Goal: Task Accomplishment & Management: Use online tool/utility

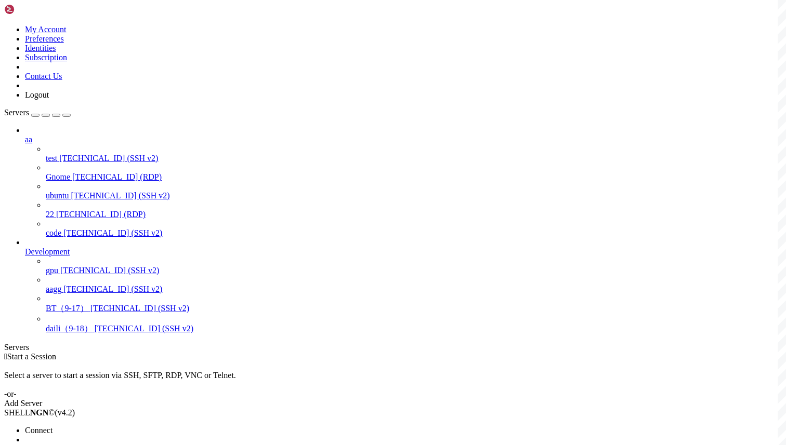
click at [52, 426] on span "Connect" at bounding box center [39, 430] width 28 height 9
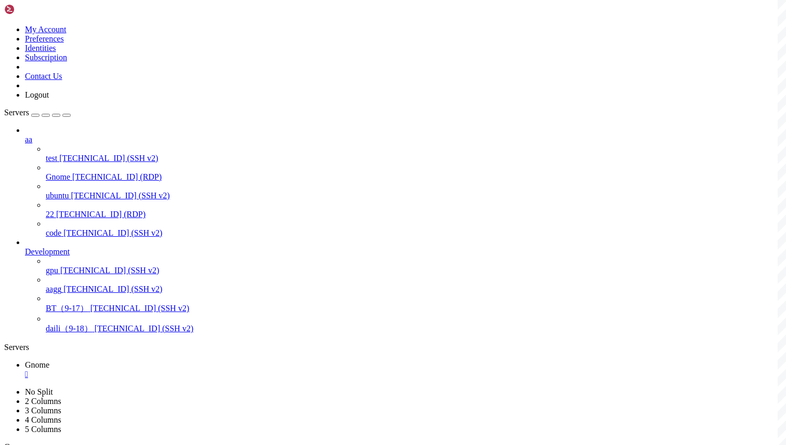
click at [183, 370] on div "" at bounding box center [403, 374] width 757 height 9
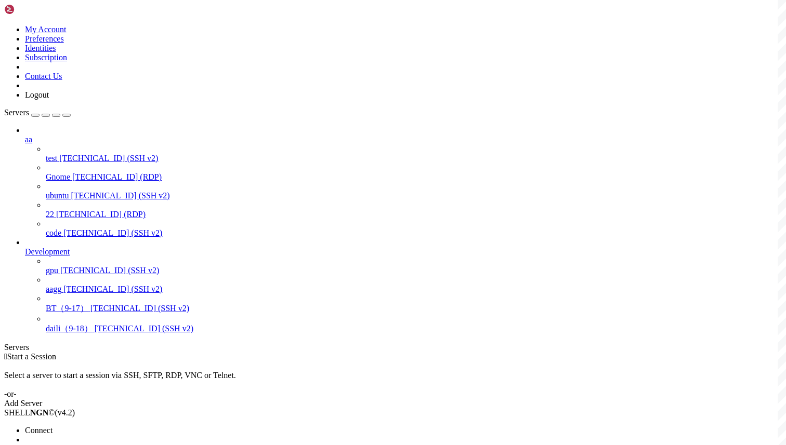
click at [52, 426] on span "Connect" at bounding box center [39, 430] width 28 height 9
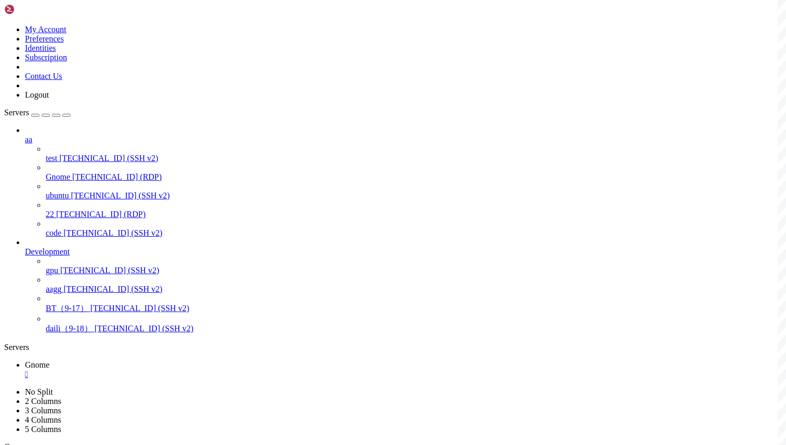
click at [179, 370] on div "" at bounding box center [403, 374] width 757 height 9
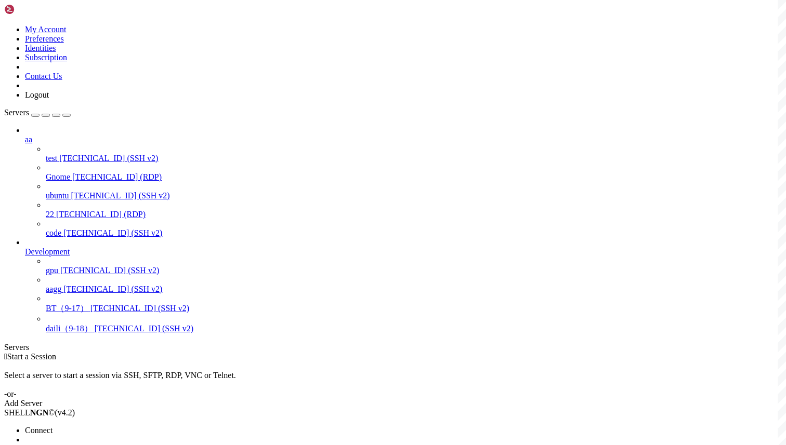
click at [52, 426] on span "Connect" at bounding box center [39, 430] width 28 height 9
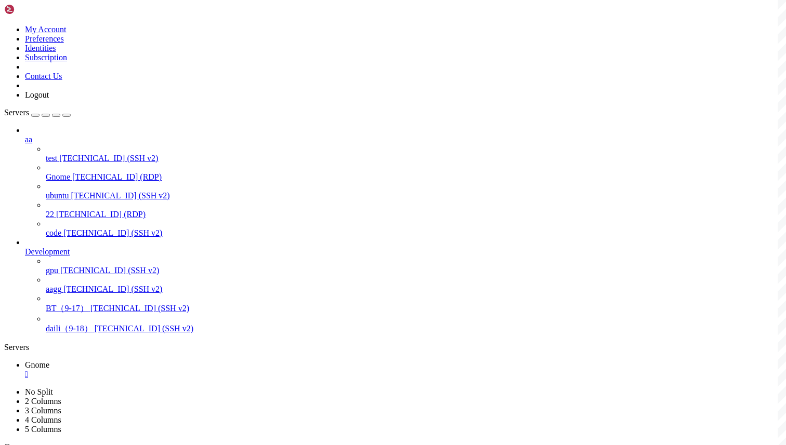
click at [181, 370] on div "" at bounding box center [403, 374] width 757 height 9
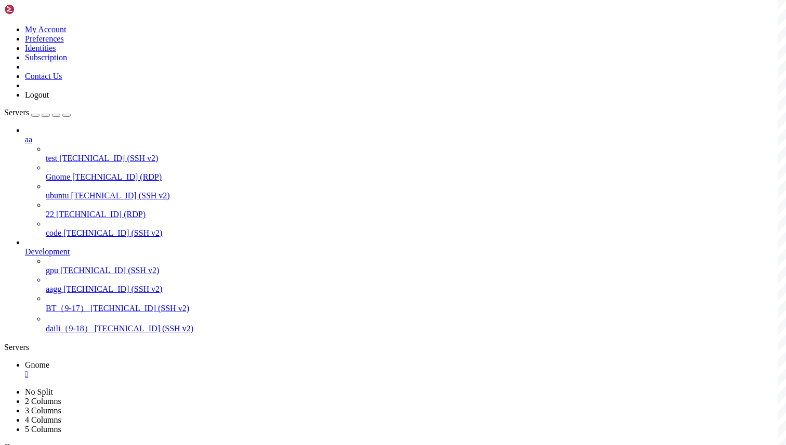
click at [182, 370] on div "" at bounding box center [403, 374] width 757 height 9
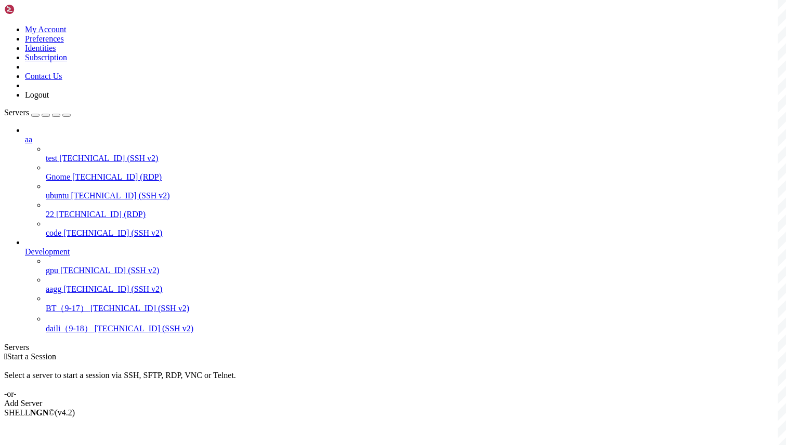
click at [100, 173] on span "[TECHNICAL_ID] (RDP)" at bounding box center [116, 177] width 89 height 9
click at [79, 173] on span "[TECHNICAL_ID] (RDP)" at bounding box center [116, 177] width 89 height 9
click at [52, 426] on span "Connect" at bounding box center [39, 430] width 28 height 9
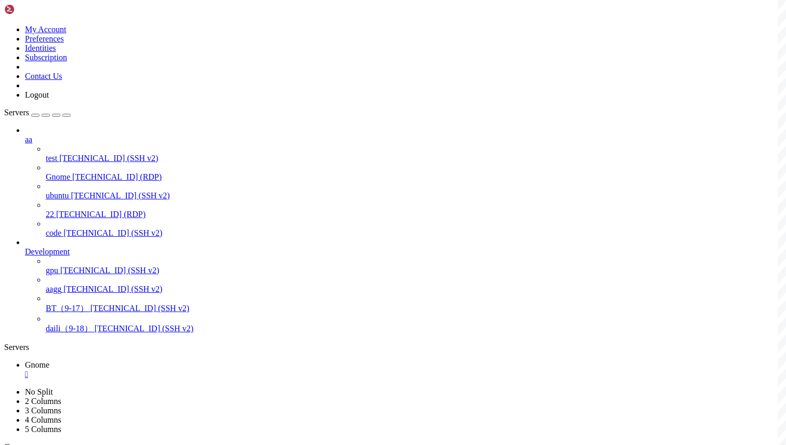
click at [182, 370] on div "" at bounding box center [403, 374] width 757 height 9
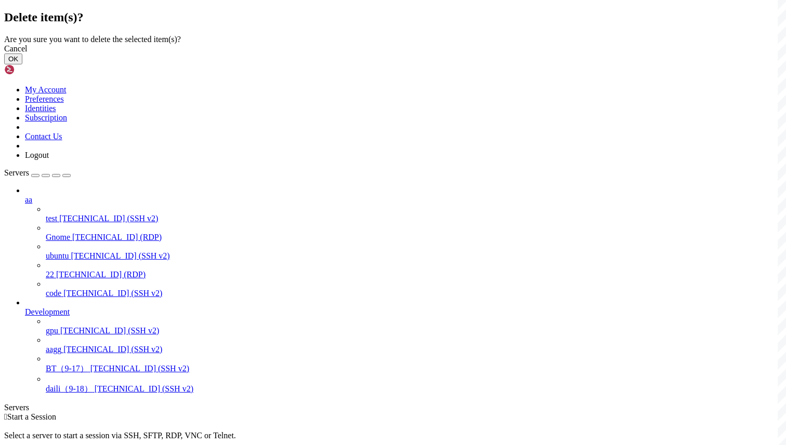
click at [22, 64] on button "OK" at bounding box center [13, 59] width 18 height 11
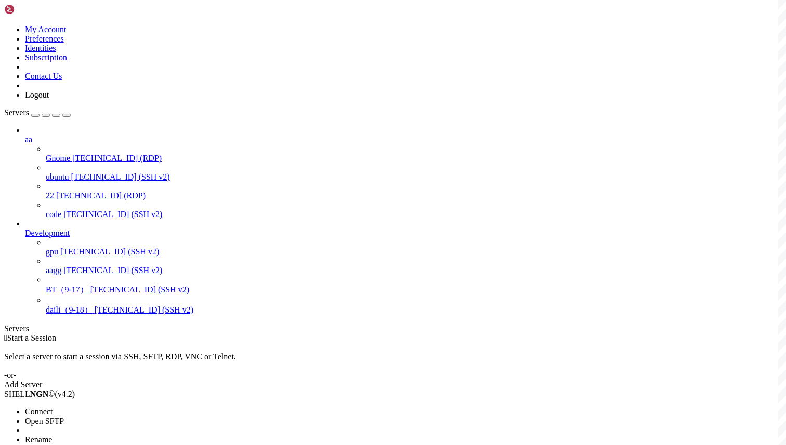
click at [120, 407] on li "Connect" at bounding box center [72, 411] width 95 height 9
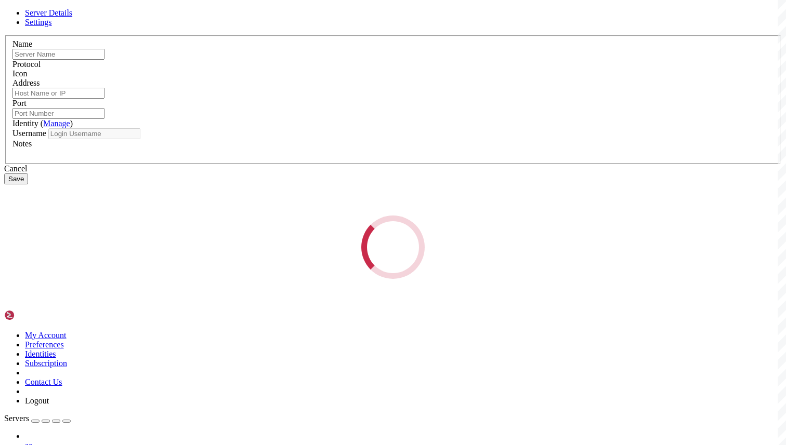
type input "daili（9-18）"
type input "45.12.53.106"
type input "22"
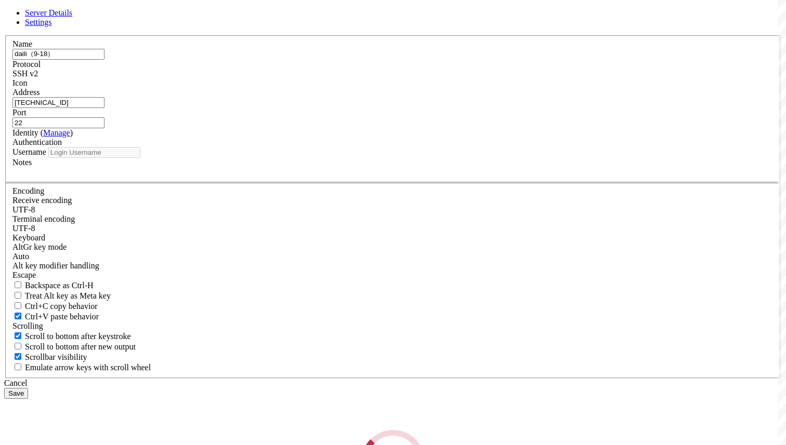
type input "root"
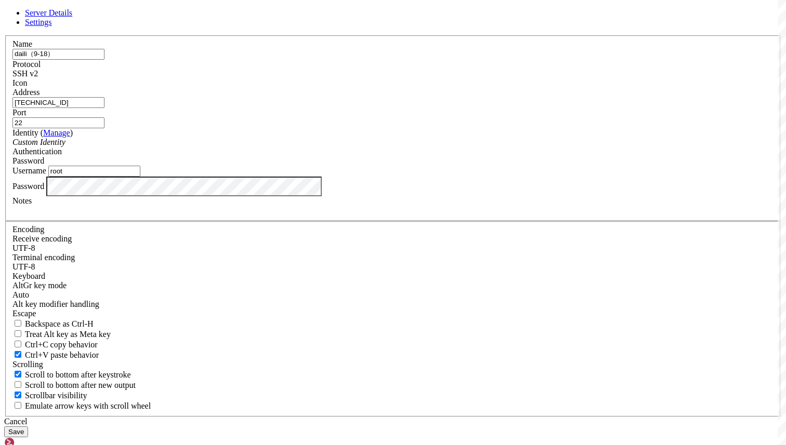
click at [483, 166] on div "Password" at bounding box center [392, 160] width 761 height 9
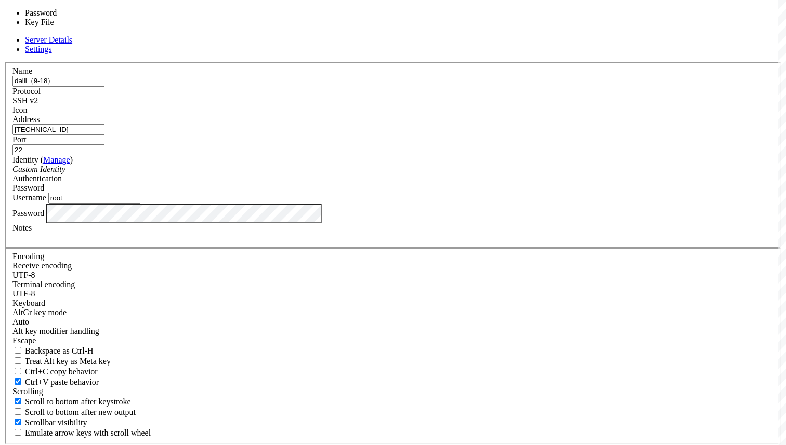
click at [140, 204] on input "root" at bounding box center [94, 198] width 92 height 11
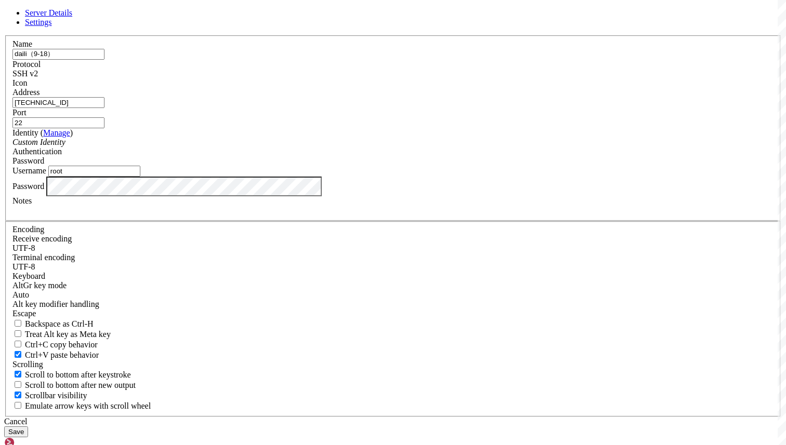
click at [274, 215] on div "Notes" at bounding box center [392, 205] width 761 height 19
click at [291, 215] on div at bounding box center [392, 210] width 761 height 9
paste div
click at [451, 417] on div "Cancel" at bounding box center [393, 421] width 778 height 9
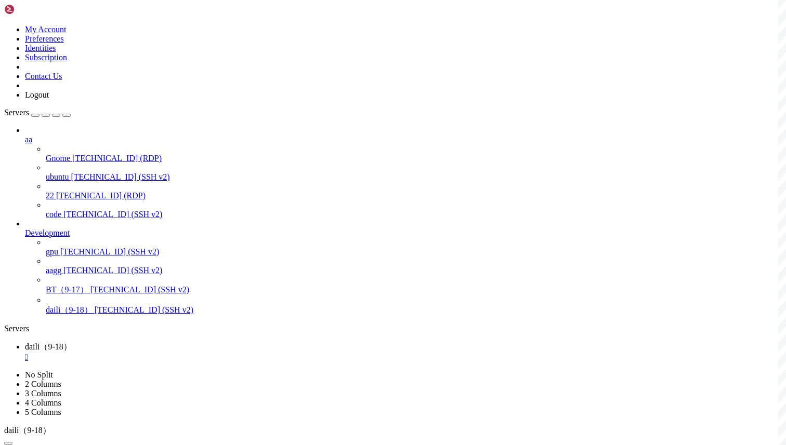
click at [72, 343] on span "daili（9-18）" at bounding box center [48, 347] width 47 height 9
click at [198, 353] on div "" at bounding box center [403, 357] width 757 height 9
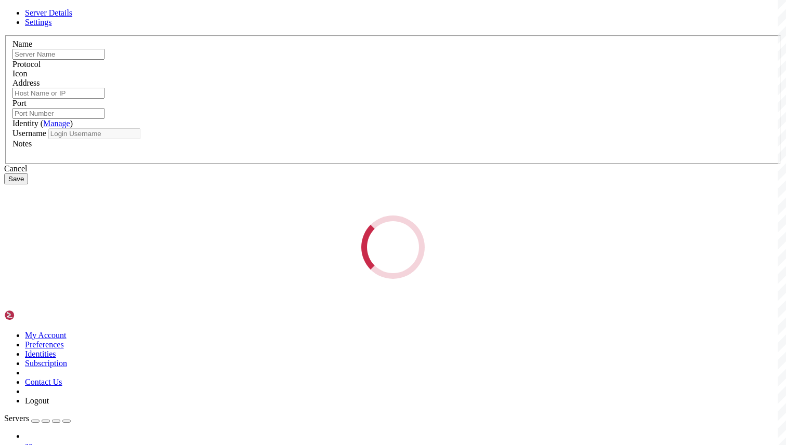
type input "daili（9-18）"
type input "45.12.53.106"
type input "22"
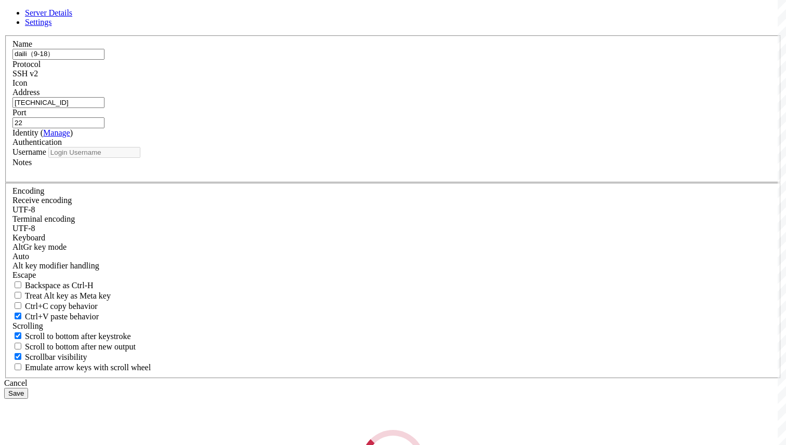
type input "root"
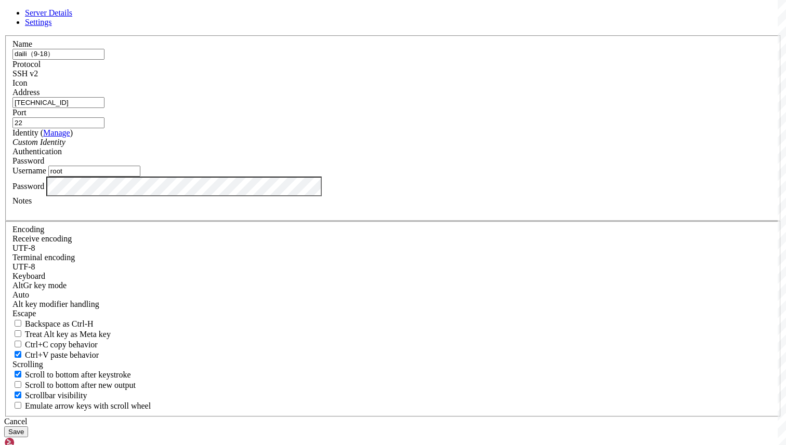
click at [104, 108] on input "45.12.53.106" at bounding box center [58, 102] width 92 height 11
click at [448, 417] on div "Cancel" at bounding box center [393, 421] width 778 height 9
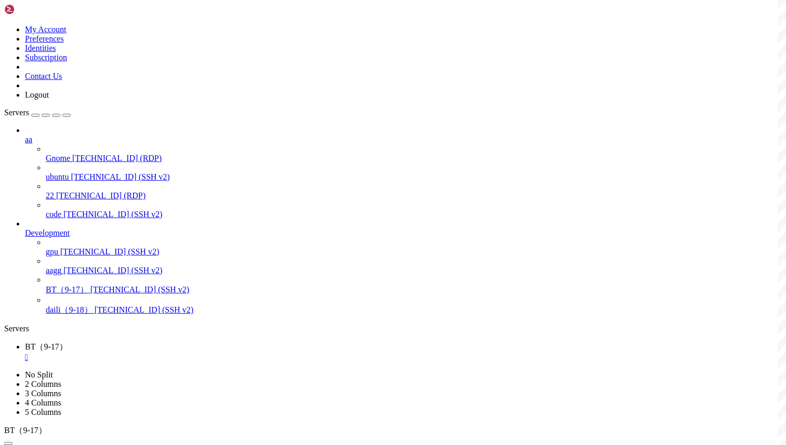
click at [195, 353] on div "" at bounding box center [403, 357] width 757 height 9
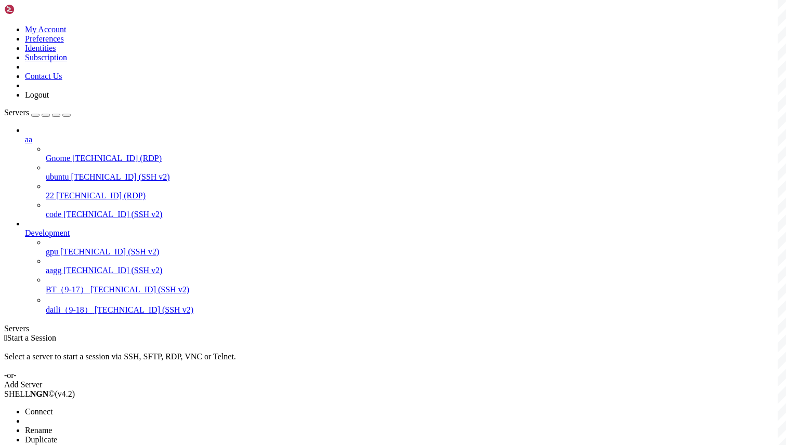
click at [52, 407] on span "Connect" at bounding box center [39, 411] width 28 height 9
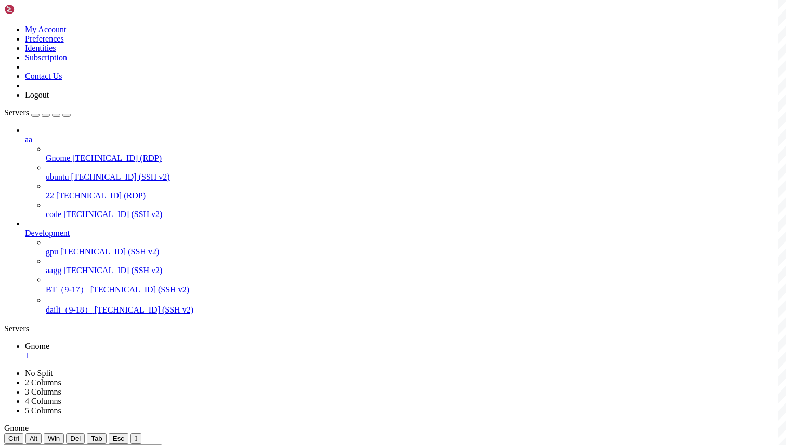
click at [181, 351] on div "" at bounding box center [403, 355] width 757 height 9
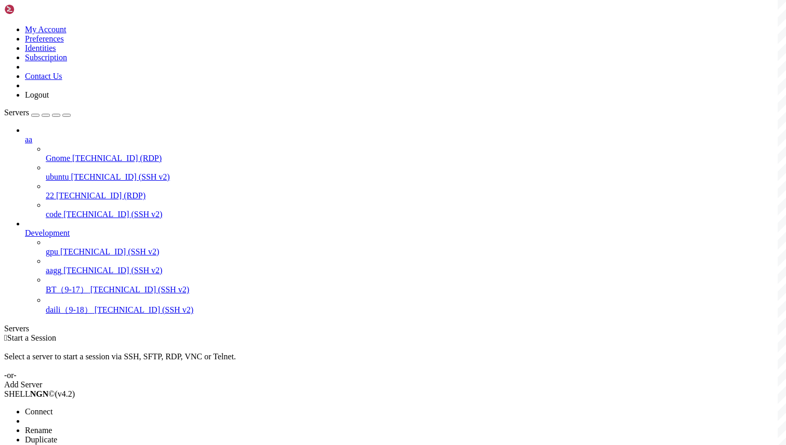
click at [52, 407] on span "Connect" at bounding box center [39, 411] width 28 height 9
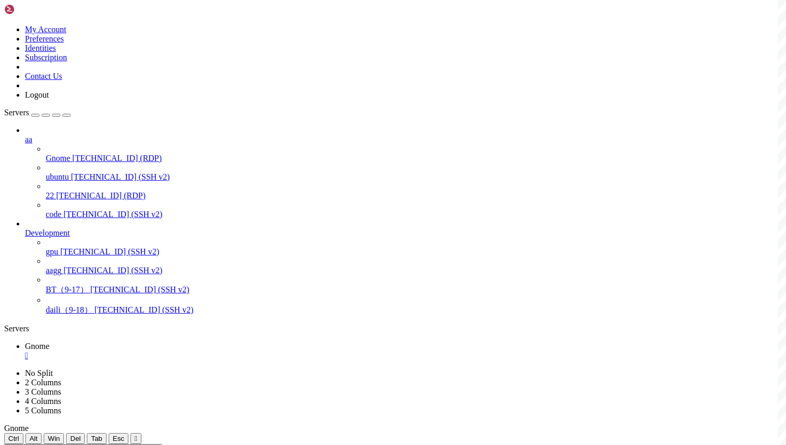
click at [232, 370] on div "" at bounding box center [403, 374] width 757 height 9
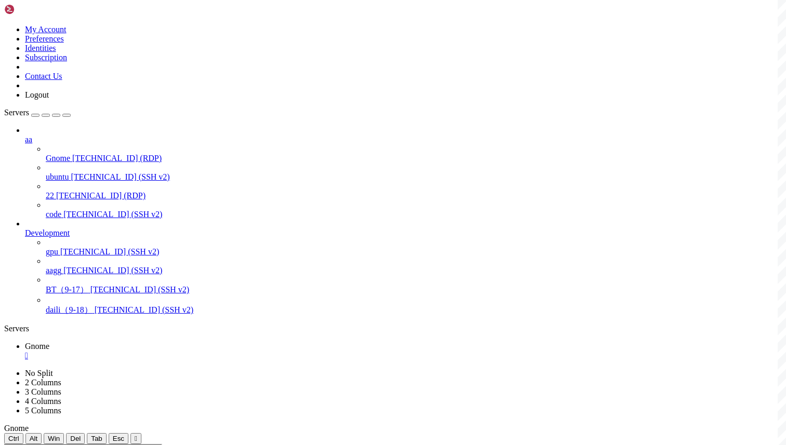
click at [181, 351] on div "" at bounding box center [403, 355] width 757 height 9
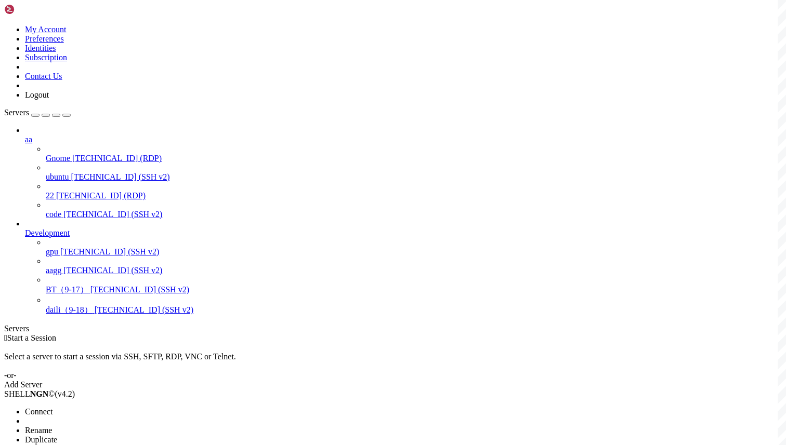
click at [52, 407] on span "Connect" at bounding box center [39, 411] width 28 height 9
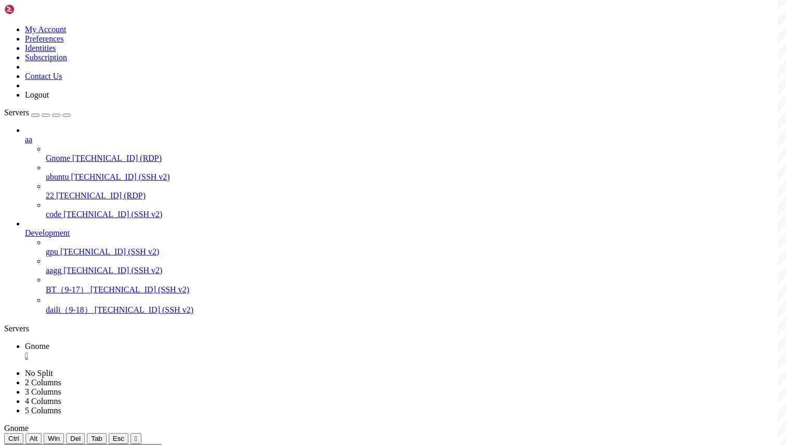
click at [181, 351] on div "" at bounding box center [403, 355] width 757 height 9
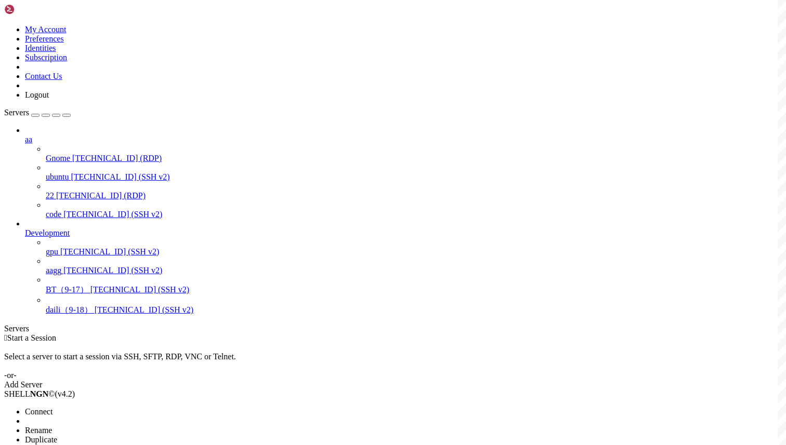
click at [113, 407] on li "Connect" at bounding box center [72, 411] width 95 height 9
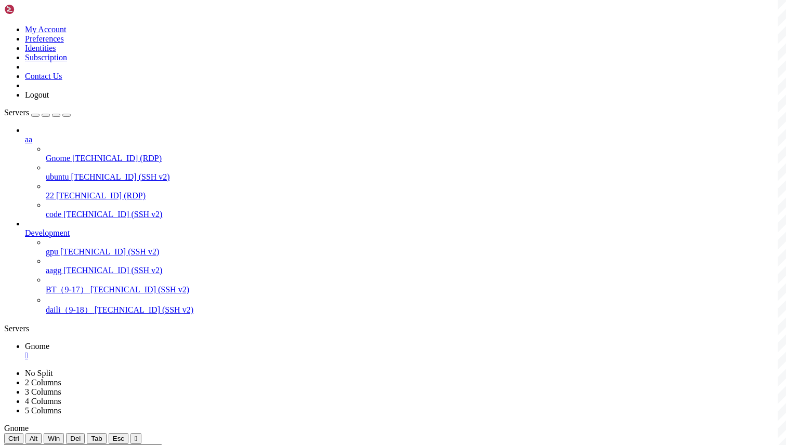
click at [182, 351] on div "" at bounding box center [403, 355] width 757 height 9
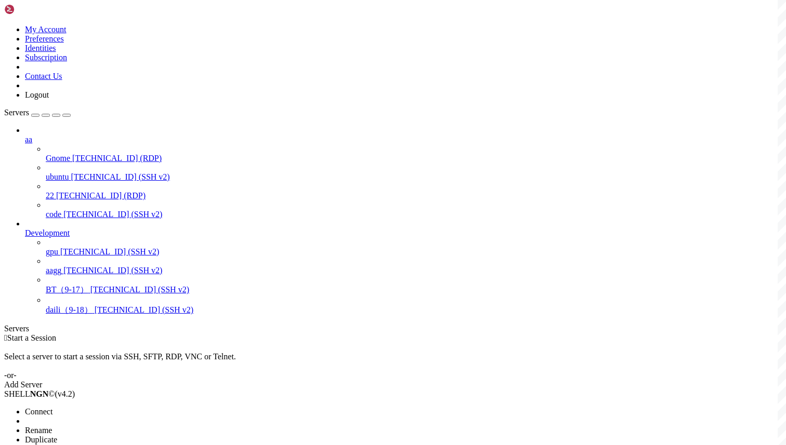
click at [52, 407] on span "Connect" at bounding box center [39, 411] width 28 height 9
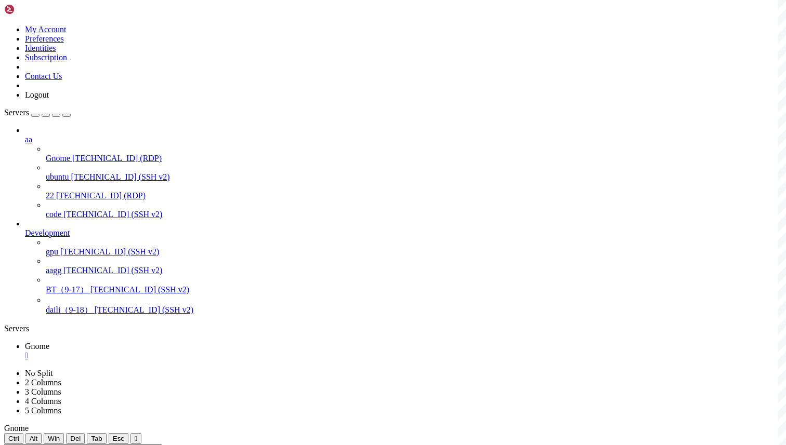
click at [181, 351] on div "" at bounding box center [403, 355] width 757 height 9
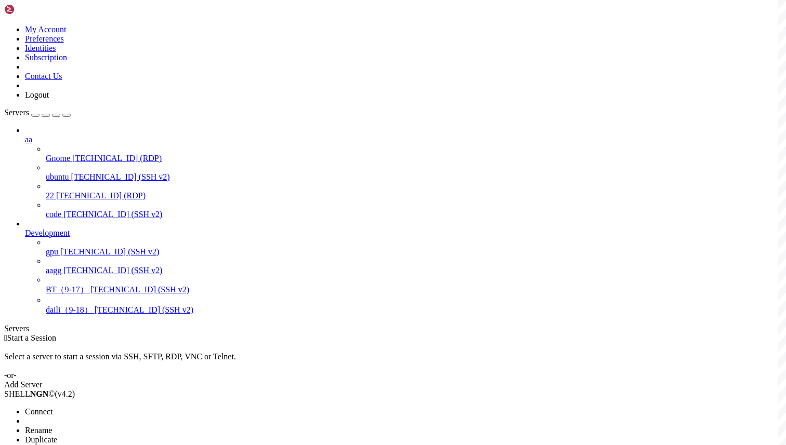
click at [52, 407] on span "Connect" at bounding box center [39, 411] width 28 height 9
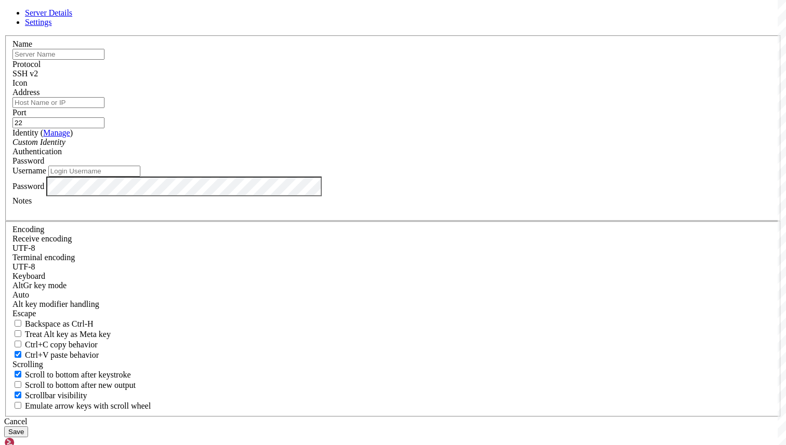
click at [104, 60] on input "text" at bounding box center [58, 54] width 92 height 11
paste input "[TECHNICAL_ID]"
type input "[TECHNICAL_ID]"
click at [457, 78] on div "SSH v2" at bounding box center [392, 73] width 761 height 9
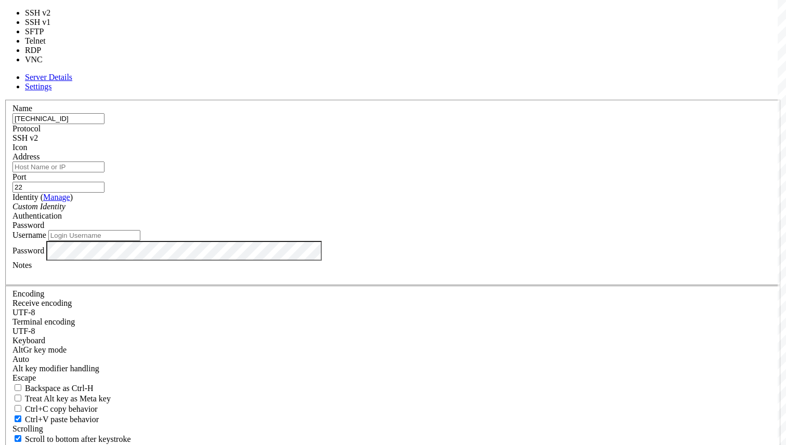
type input "3389"
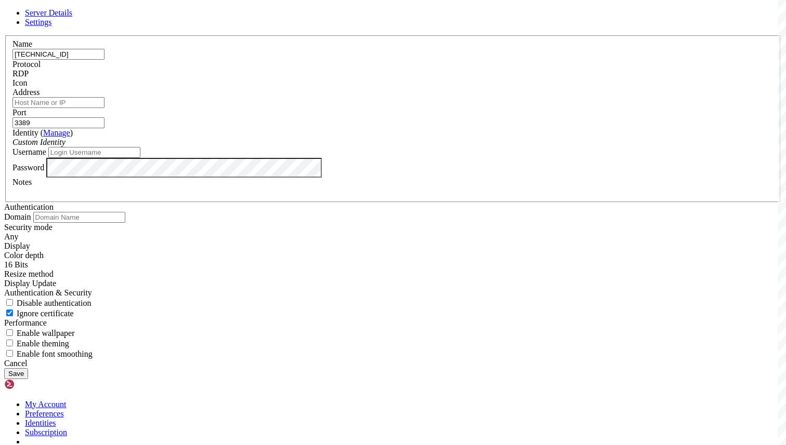
click at [140, 158] on input "Username" at bounding box center [94, 152] width 92 height 11
paste input "administrator"
type input "administrator"
click at [28, 369] on button "Save" at bounding box center [16, 374] width 24 height 11
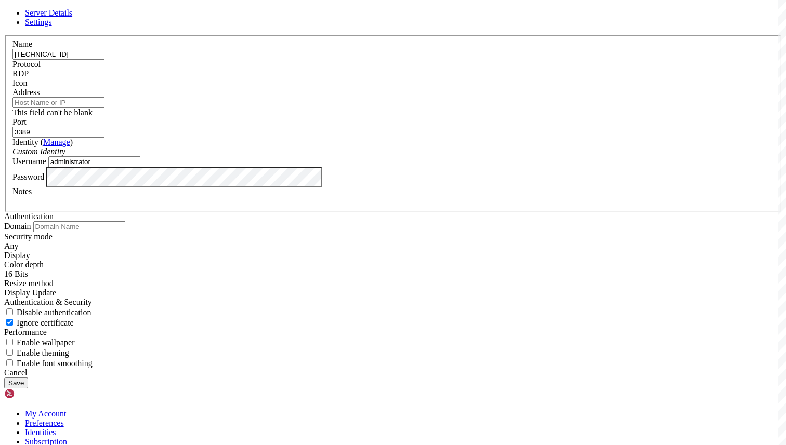
click at [104, 108] on input "Address" at bounding box center [58, 102] width 92 height 11
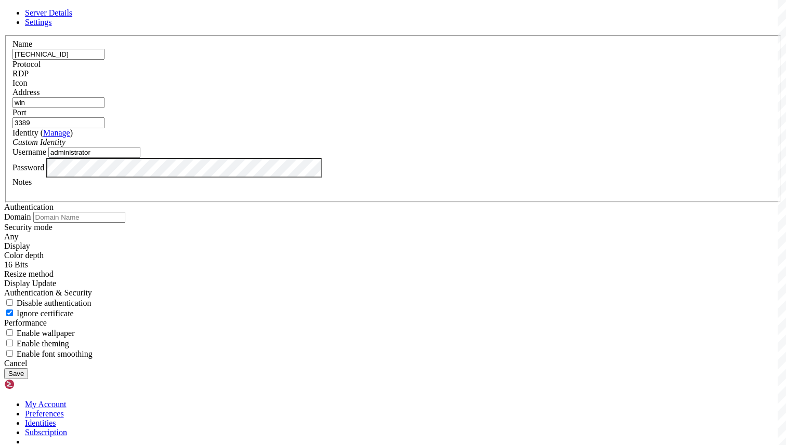
type input "win"
click at [104, 60] on input "[TECHNICAL_ID]" at bounding box center [58, 54] width 92 height 11
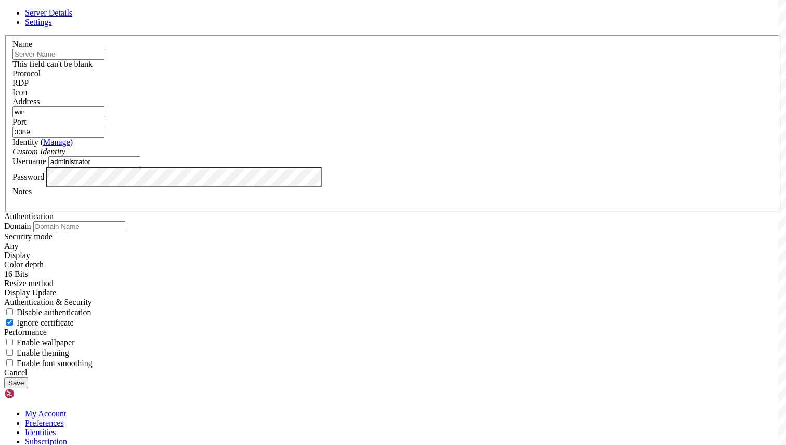
click at [104, 117] on input "win" at bounding box center [58, 112] width 92 height 11
paste input "[TECHNICAL_ID]"
type input "[TECHNICAL_ID]"
click at [104, 60] on input "text" at bounding box center [58, 54] width 92 height 11
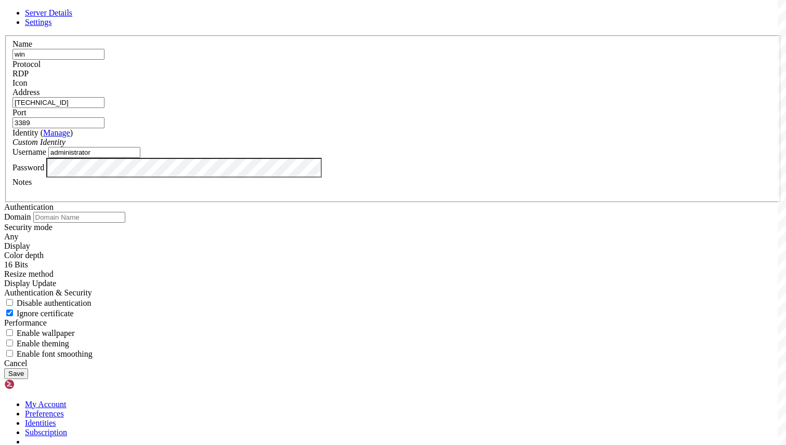
type input "win"
click at [28, 369] on button "Save" at bounding box center [16, 374] width 24 height 11
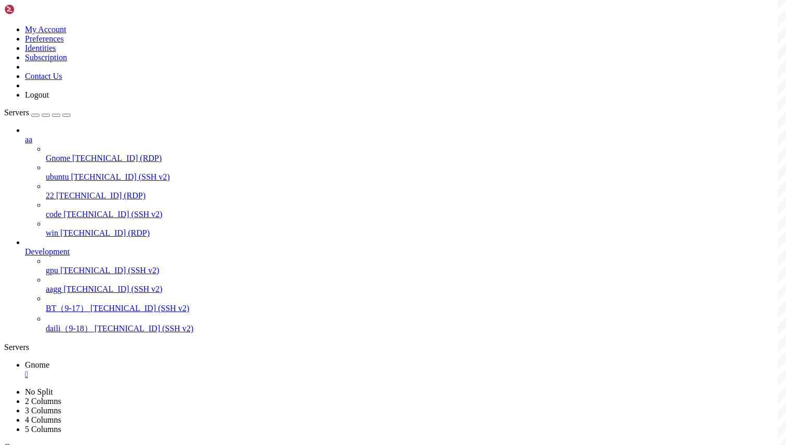
click at [49, 361] on span "Gnome" at bounding box center [37, 365] width 24 height 9
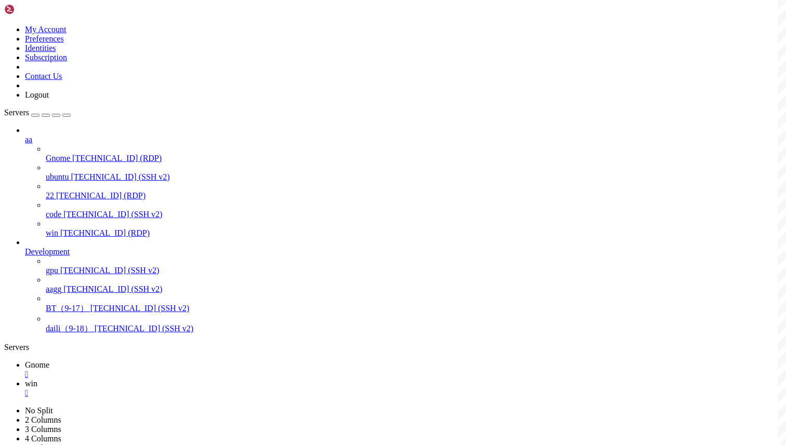
click at [37, 379] on span "win" at bounding box center [31, 383] width 12 height 9
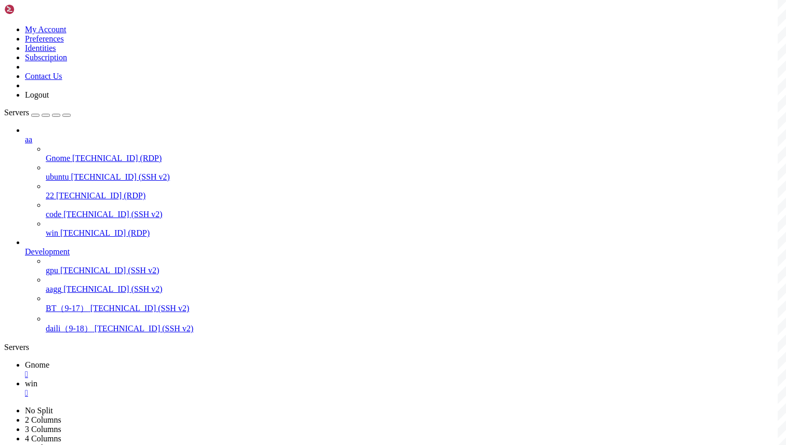
click at [174, 361] on link "Gnome " at bounding box center [403, 370] width 757 height 19
click at [209, 379] on link "win " at bounding box center [403, 388] width 757 height 19
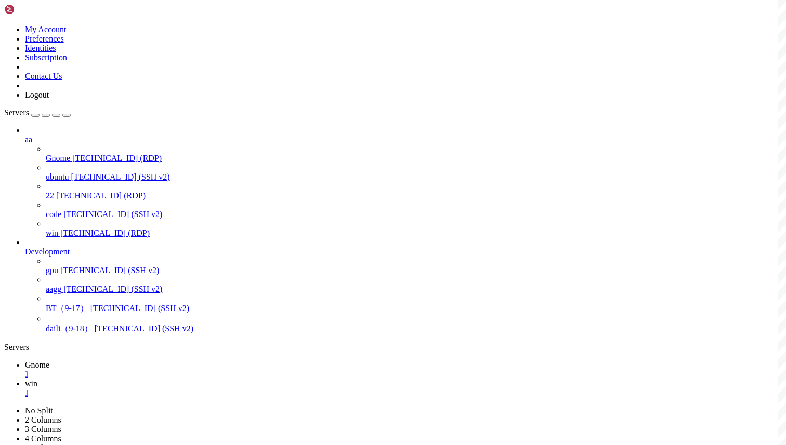
click at [25, 361] on icon at bounding box center [25, 365] width 0 height 9
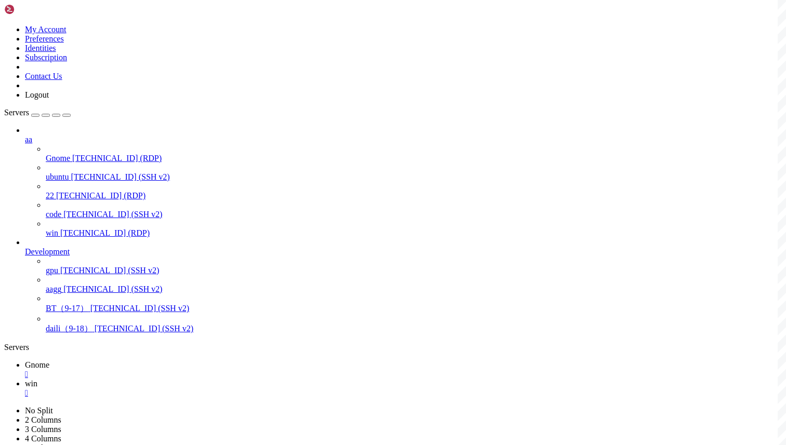
click at [25, 379] on icon at bounding box center [25, 383] width 0 height 9
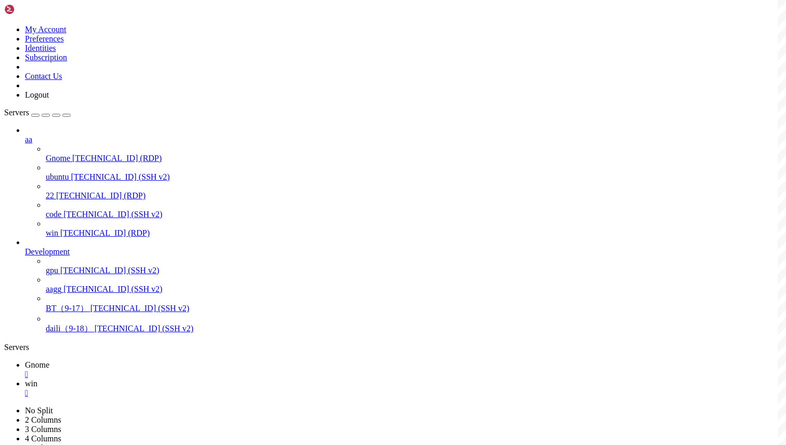
drag, startPoint x: 514, startPoint y: 737, endPoint x: 515, endPoint y: 865, distance: 127.9
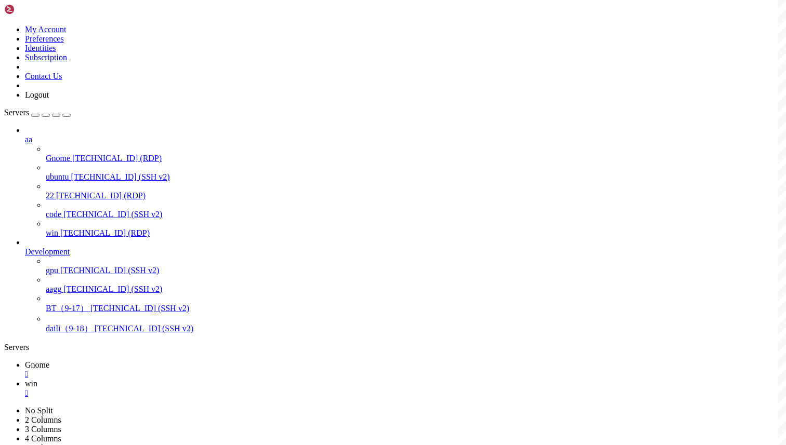
click at [49, 361] on span "Gnome" at bounding box center [37, 365] width 24 height 9
click at [209, 379] on link "win " at bounding box center [403, 388] width 757 height 19
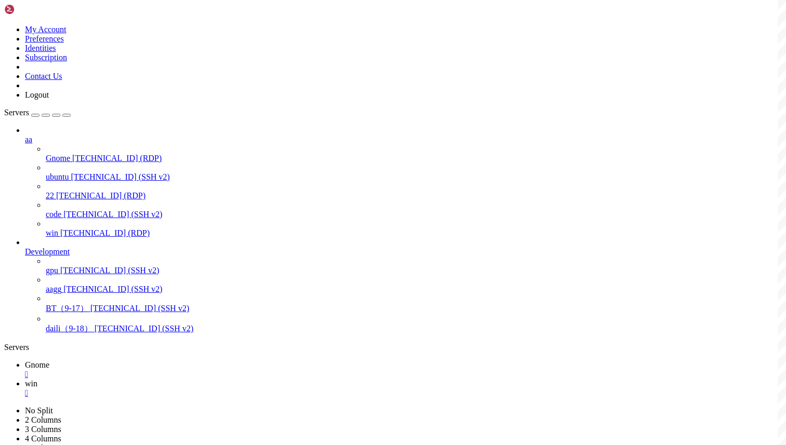
click at [25, 361] on icon at bounding box center [25, 365] width 0 height 9
click at [203, 379] on link "win " at bounding box center [403, 388] width 757 height 19
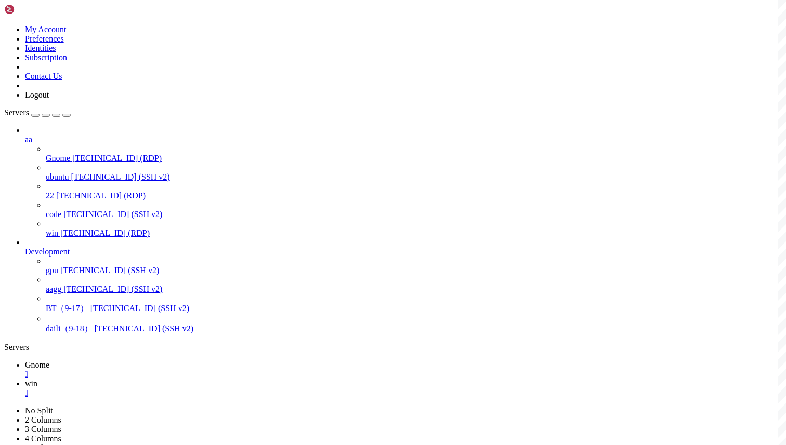
click at [49, 361] on span "Gnome" at bounding box center [37, 365] width 24 height 9
click at [214, 379] on link "win " at bounding box center [403, 388] width 757 height 19
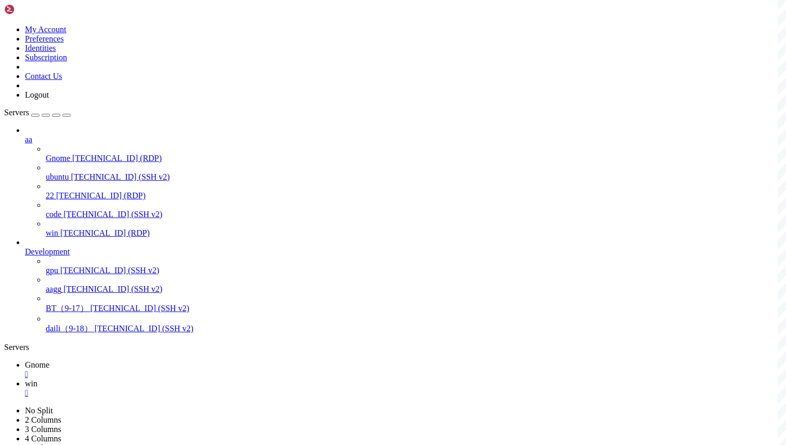
drag, startPoint x: 267, startPoint y: 703, endPoint x: 87, endPoint y: 700, distance: 179.9
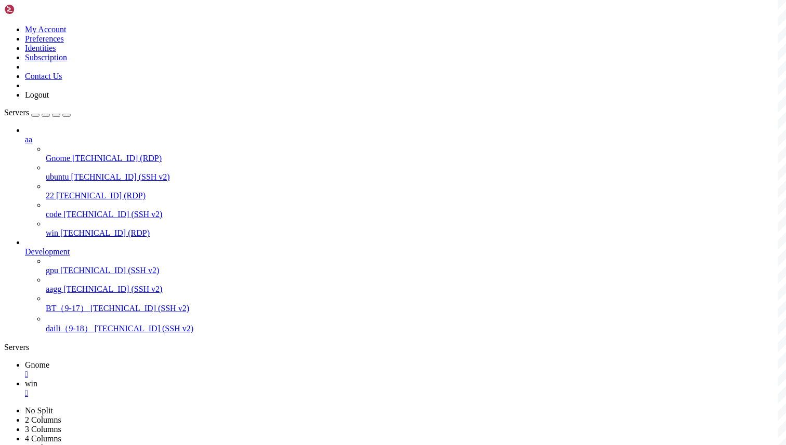
drag, startPoint x: 256, startPoint y: 698, endPoint x: 75, endPoint y: 695, distance: 180.9
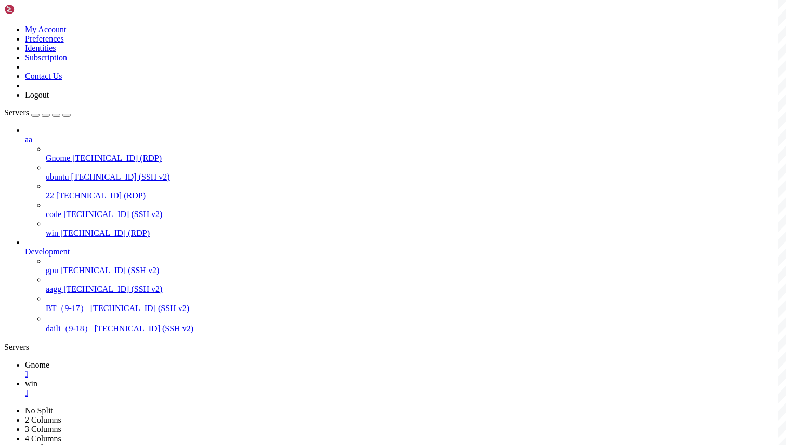
click at [144, 361] on link "Gnome " at bounding box center [403, 370] width 757 height 19
click at [37, 379] on span "win" at bounding box center [31, 383] width 12 height 9
drag, startPoint x: 364, startPoint y: 804, endPoint x: 8, endPoint y: 764, distance: 358.3
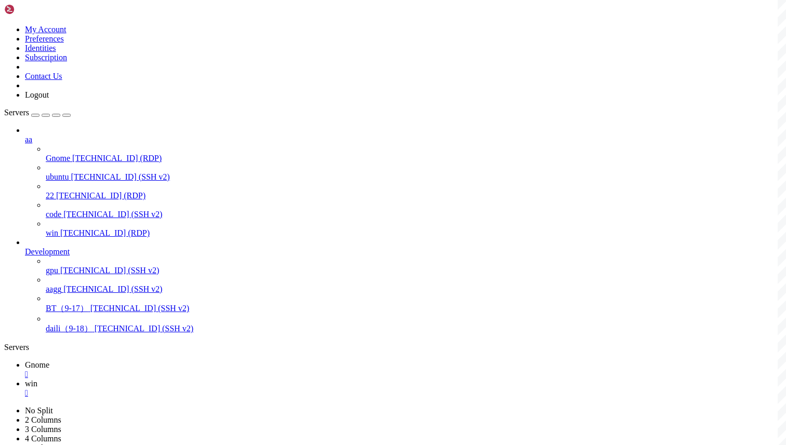
click at [167, 361] on link "Gnome " at bounding box center [403, 370] width 757 height 19
click at [205, 379] on link "win " at bounding box center [403, 388] width 757 height 19
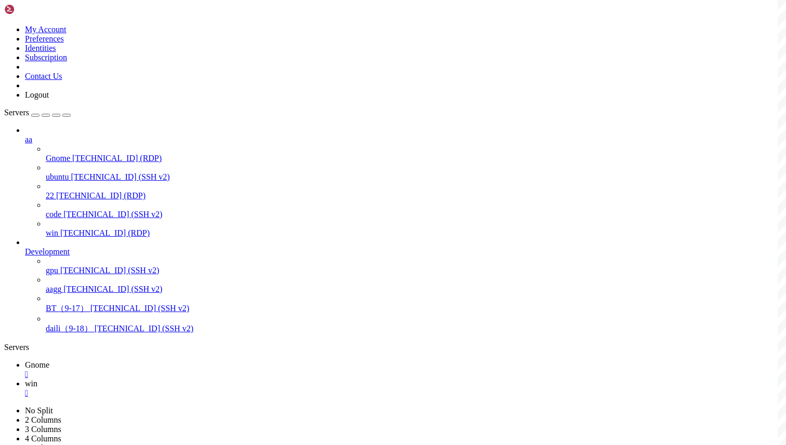
click at [49, 361] on span "Gnome" at bounding box center [37, 365] width 24 height 9
click at [200, 379] on link "win " at bounding box center [403, 388] width 757 height 19
drag, startPoint x: 167, startPoint y: 592, endPoint x: 338, endPoint y: 616, distance: 172.7
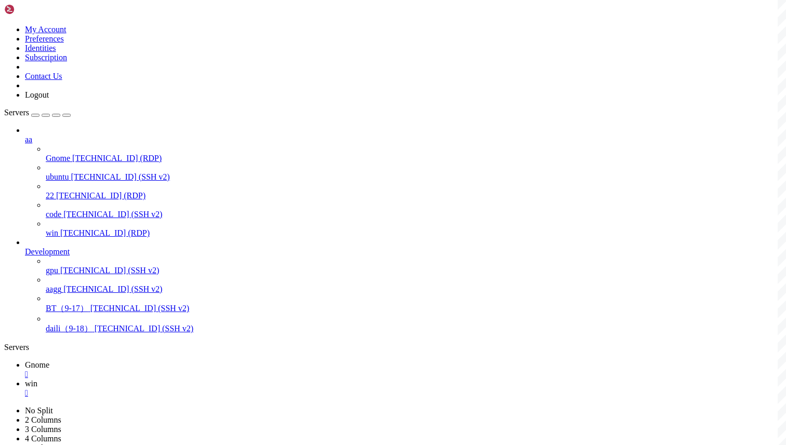
drag, startPoint x: 353, startPoint y: 749, endPoint x: 188, endPoint y: 645, distance: 195.8
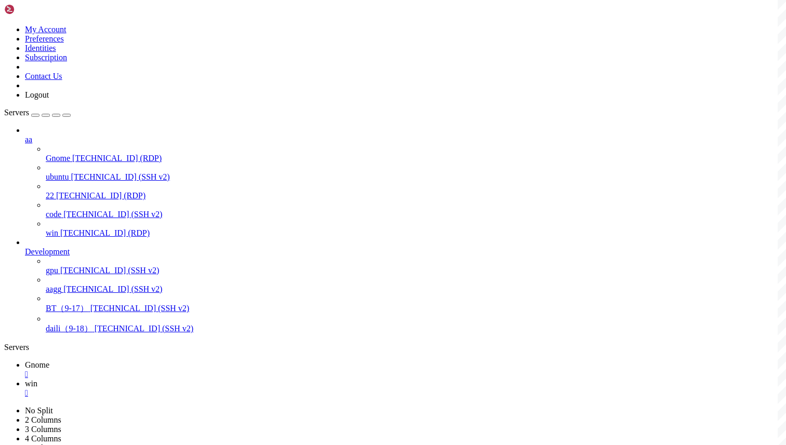
drag, startPoint x: 361, startPoint y: 752, endPoint x: 168, endPoint y: 640, distance: 222.6
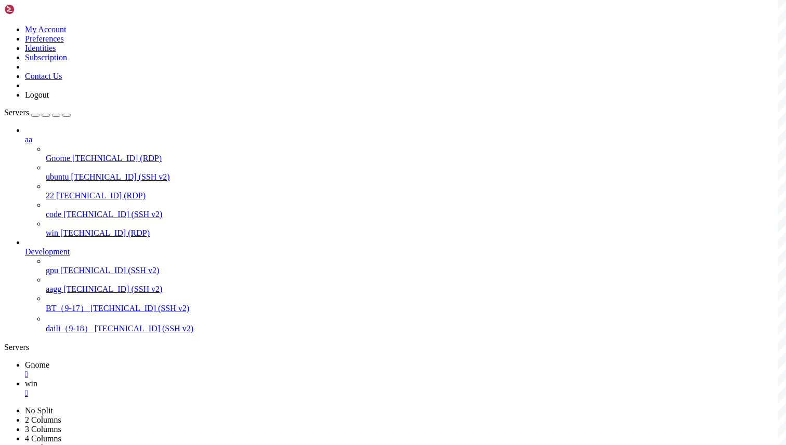
click at [148, 361] on link "Gnome " at bounding box center [403, 370] width 757 height 19
click at [37, 379] on span "win" at bounding box center [31, 383] width 12 height 9
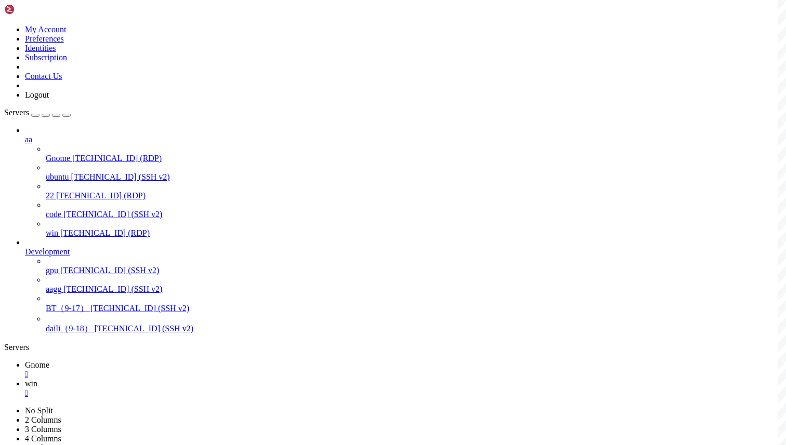
click at [49, 361] on span "Gnome" at bounding box center [37, 365] width 24 height 9
click at [37, 379] on span "win" at bounding box center [31, 383] width 12 height 9
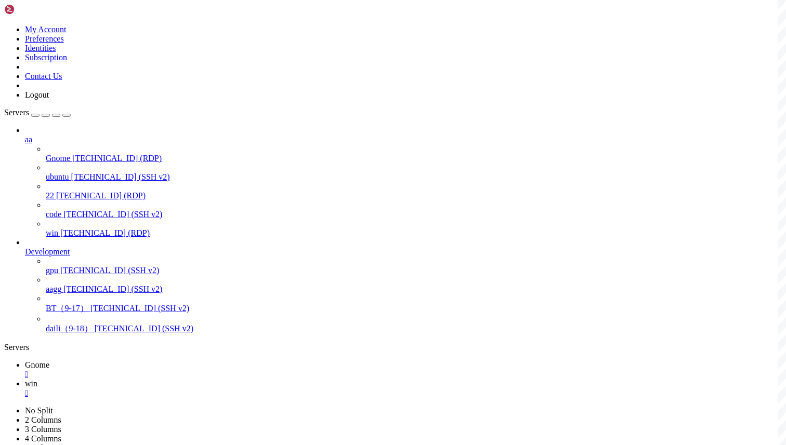
click at [49, 361] on span "Gnome" at bounding box center [37, 365] width 24 height 9
click at [203, 379] on link "win " at bounding box center [403, 388] width 757 height 19
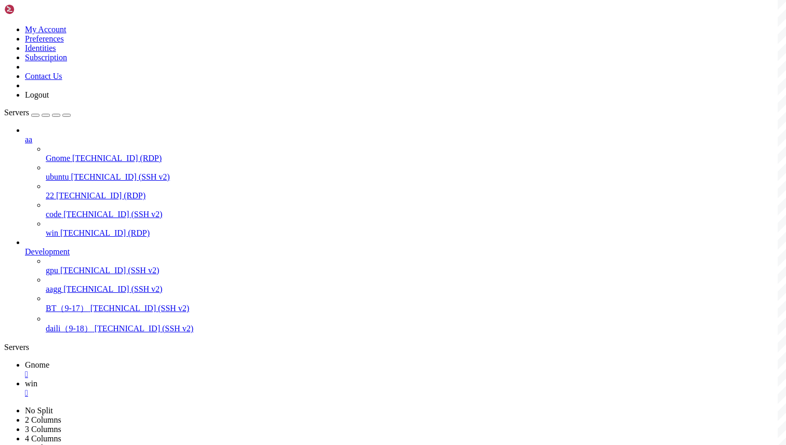
click at [49, 361] on span "Gnome" at bounding box center [37, 365] width 24 height 9
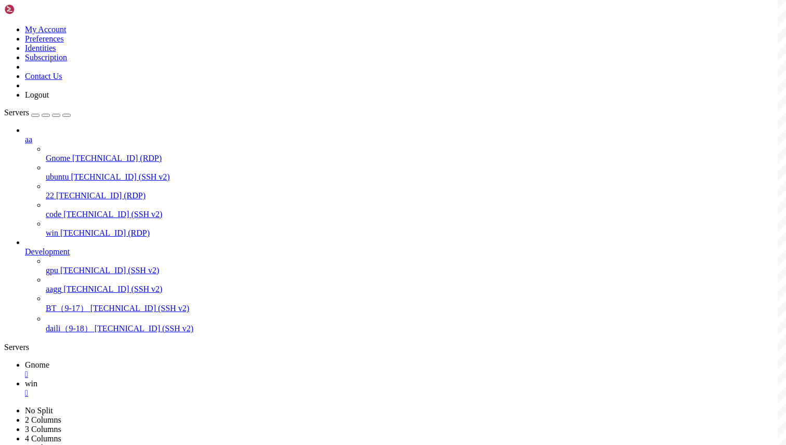
click at [25, 379] on icon at bounding box center [25, 383] width 0 height 9
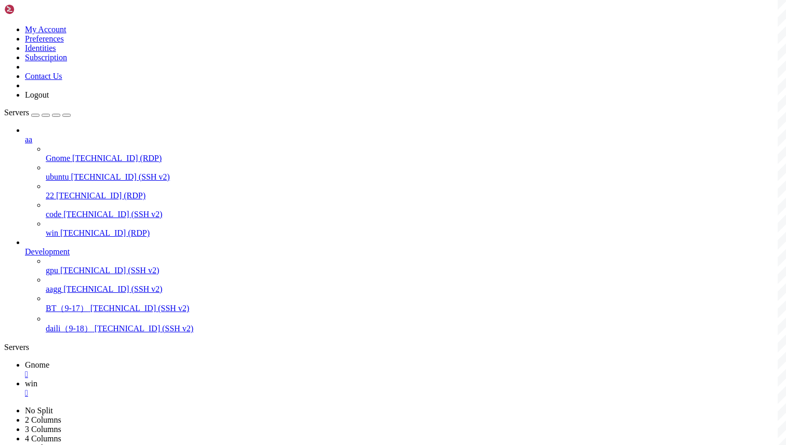
click at [148, 361] on link "Gnome " at bounding box center [403, 370] width 757 height 19
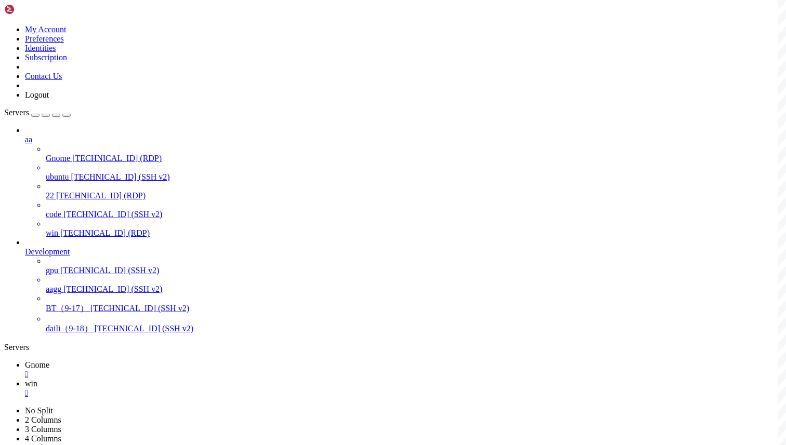
click at [200, 379] on link "win " at bounding box center [403, 388] width 757 height 19
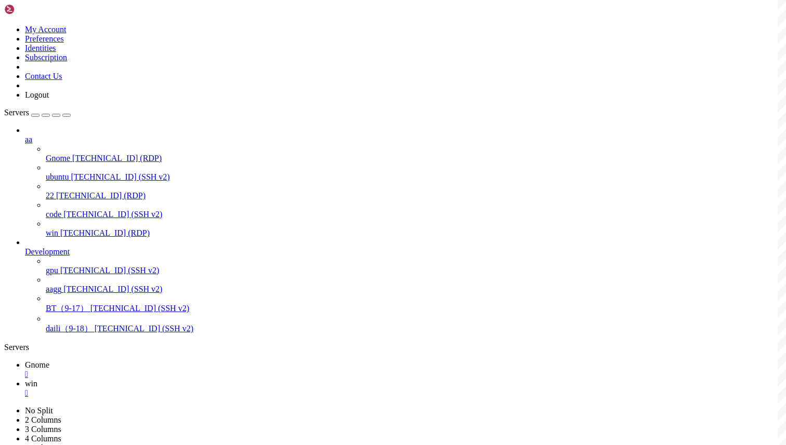
click at [152, 361] on link "Gnome " at bounding box center [403, 370] width 757 height 19
click at [25, 379] on icon at bounding box center [25, 383] width 0 height 9
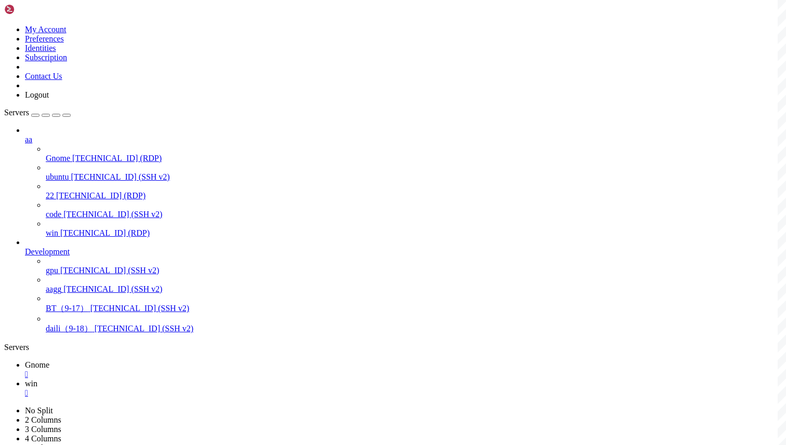
click at [49, 361] on span "Gnome" at bounding box center [37, 365] width 24 height 9
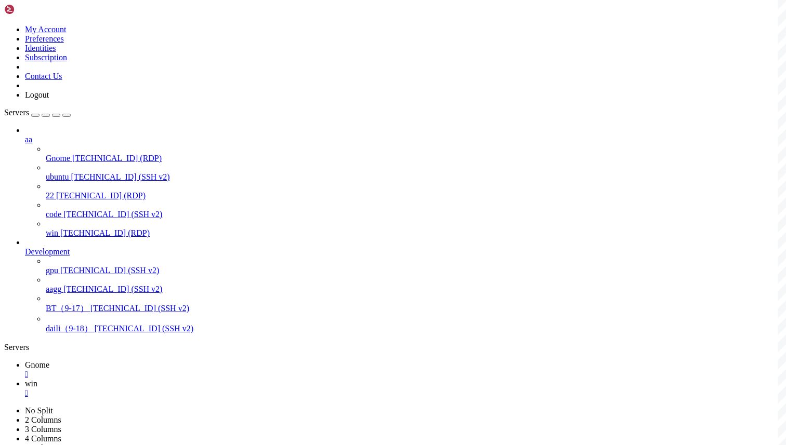
click at [37, 379] on span "win" at bounding box center [31, 383] width 12 height 9
click at [49, 361] on span "Gnome" at bounding box center [37, 365] width 24 height 9
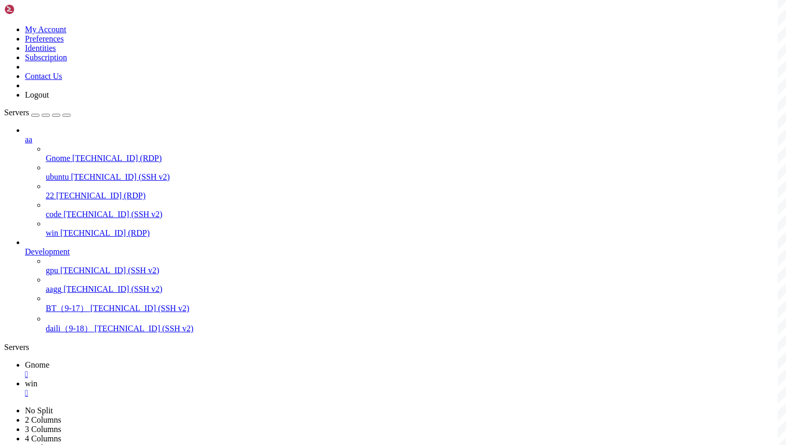
click at [206, 379] on link "win " at bounding box center [403, 388] width 757 height 19
drag, startPoint x: 306, startPoint y: 795, endPoint x: 242, endPoint y: 749, distance: 78.2
click at [49, 361] on span "Gnome" at bounding box center [37, 365] width 24 height 9
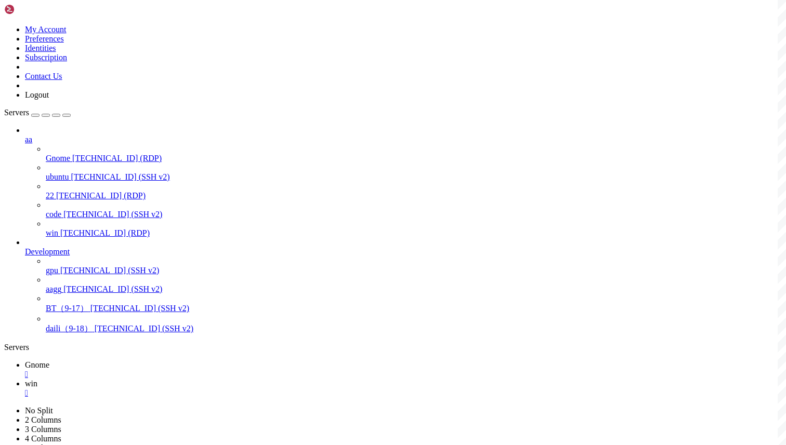
click at [25, 379] on icon at bounding box center [25, 383] width 0 height 9
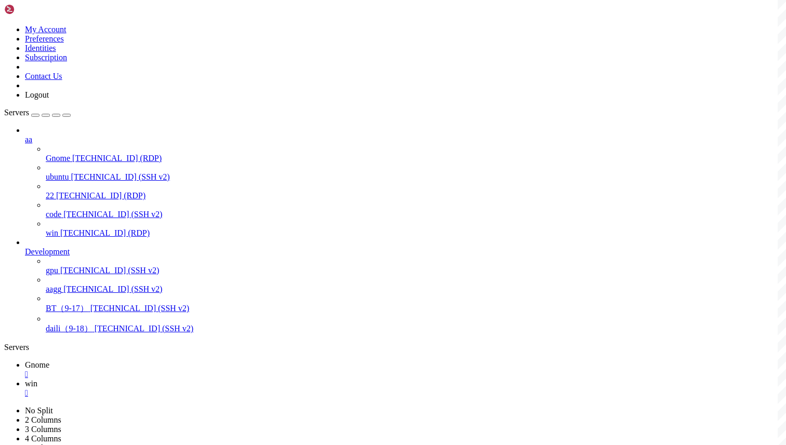
click at [25, 361] on icon at bounding box center [25, 365] width 0 height 9
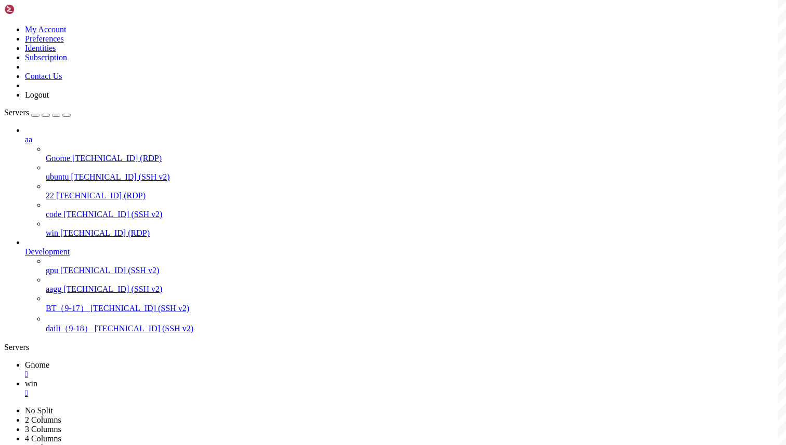
click at [207, 379] on link "win " at bounding box center [403, 388] width 757 height 19
click at [231, 389] on div "" at bounding box center [403, 393] width 757 height 9
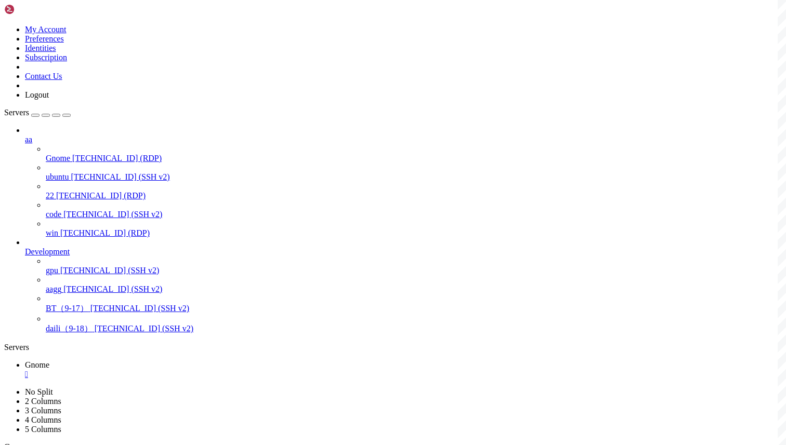
click at [182, 370] on div "" at bounding box center [403, 374] width 757 height 9
